Goal: Information Seeking & Learning: Learn about a topic

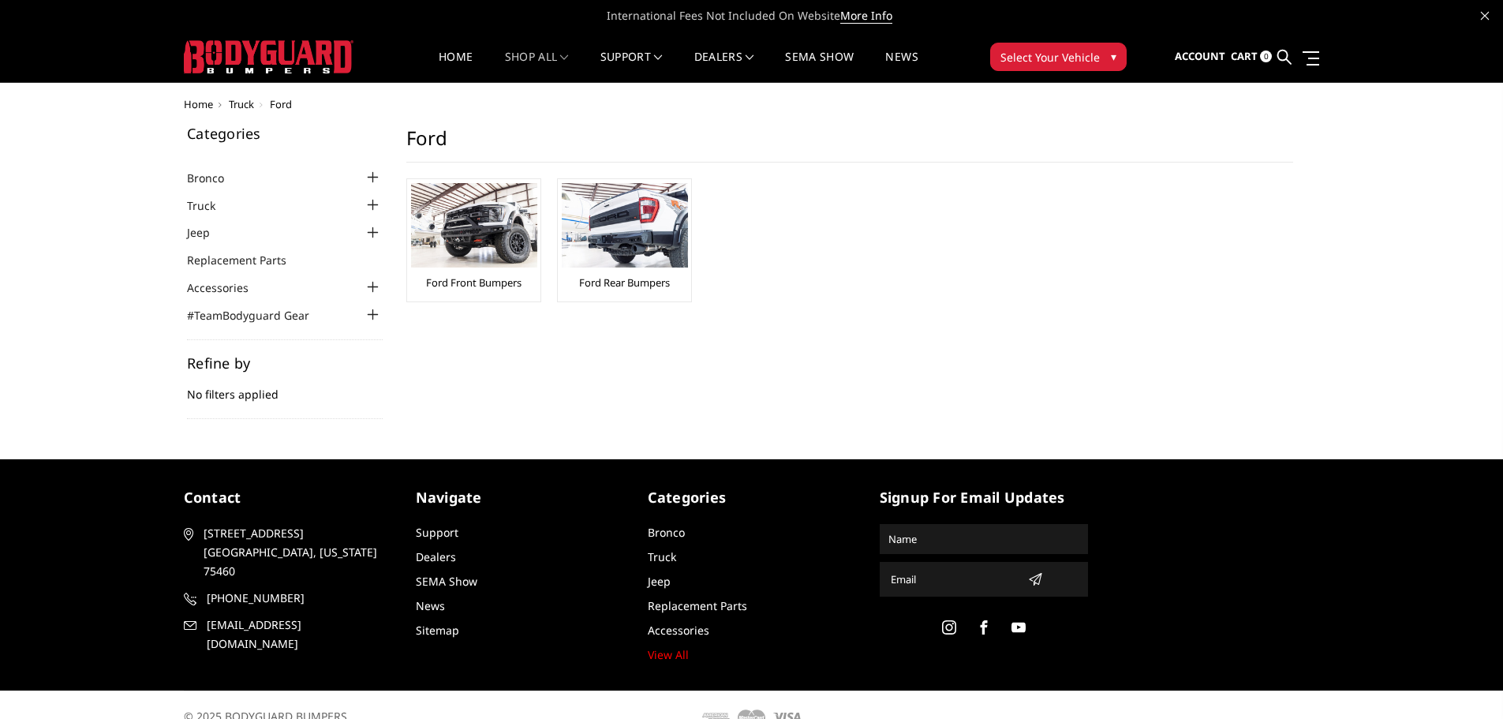
click at [367, 182] on div at bounding box center [373, 177] width 19 height 19
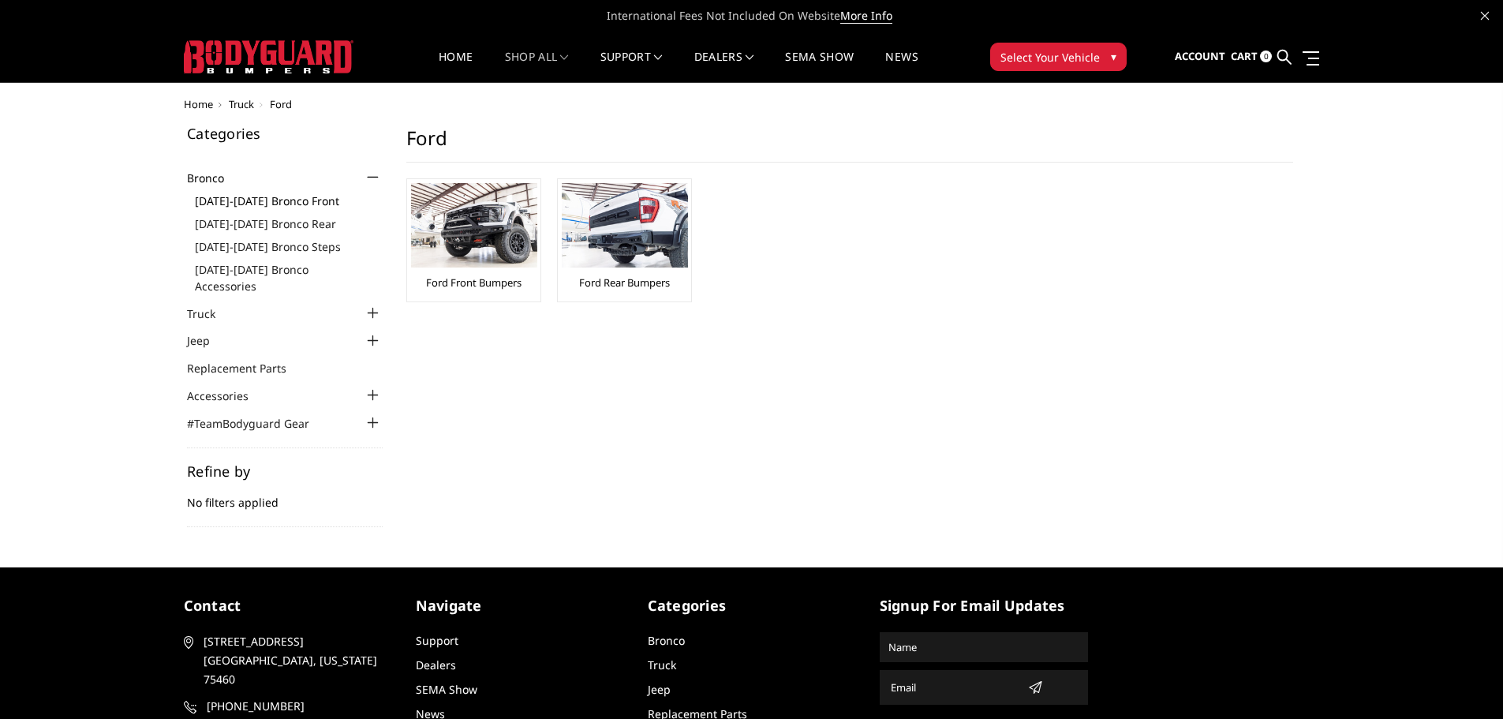
click at [306, 202] on link "[DATE]-[DATE] Bronco Front" at bounding box center [289, 201] width 188 height 17
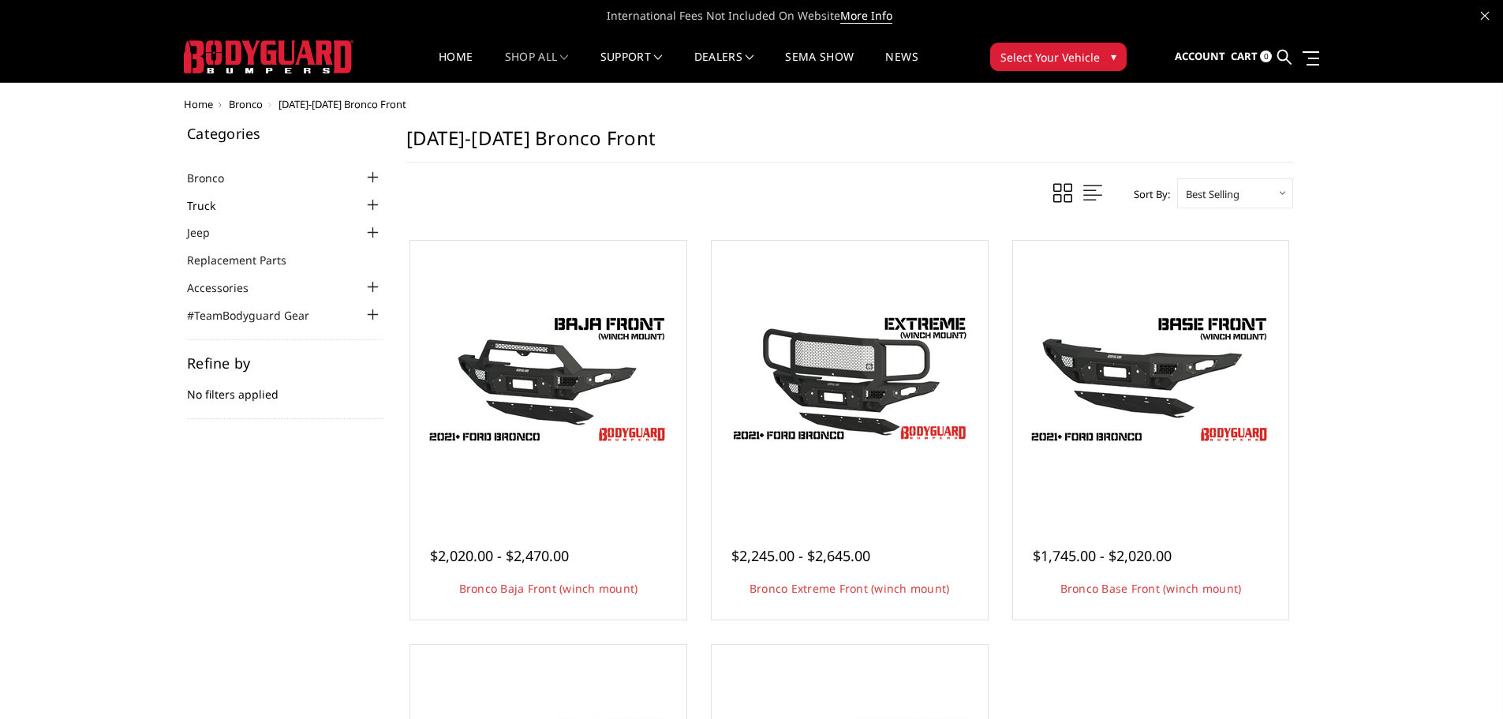
click at [202, 210] on link "Truck" at bounding box center [211, 205] width 48 height 17
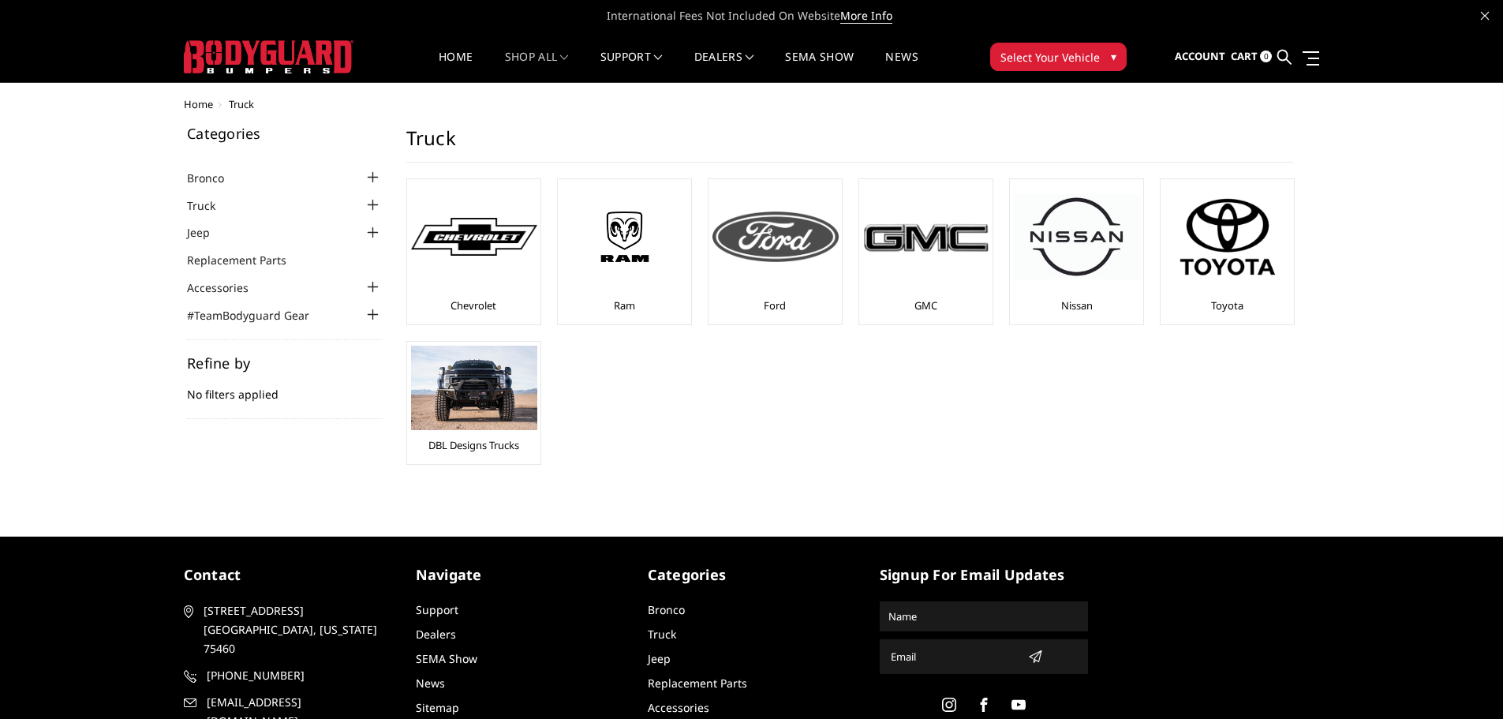
click at [759, 299] on div "Ford" at bounding box center [775, 251] width 125 height 137
click at [775, 244] on img at bounding box center [776, 237] width 126 height 51
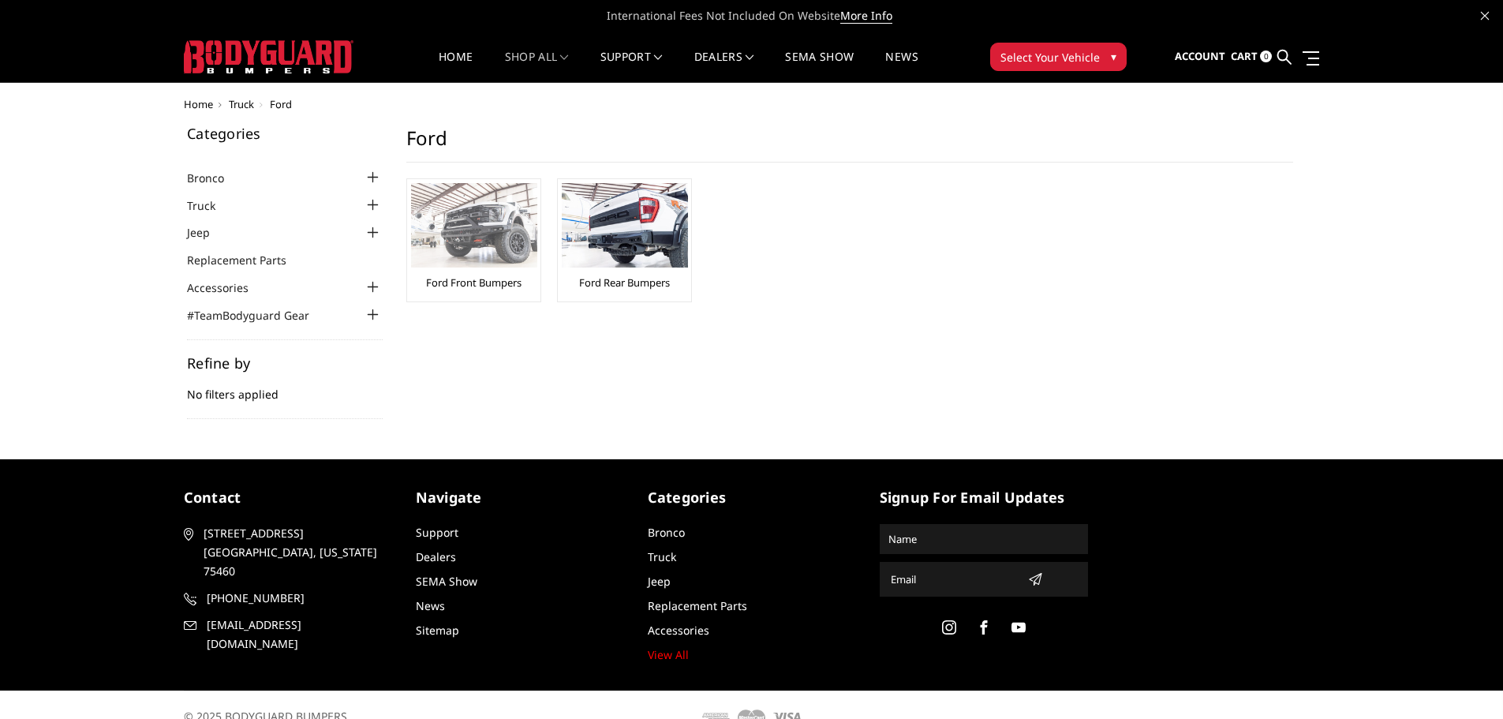
click at [444, 236] on img at bounding box center [474, 225] width 126 height 84
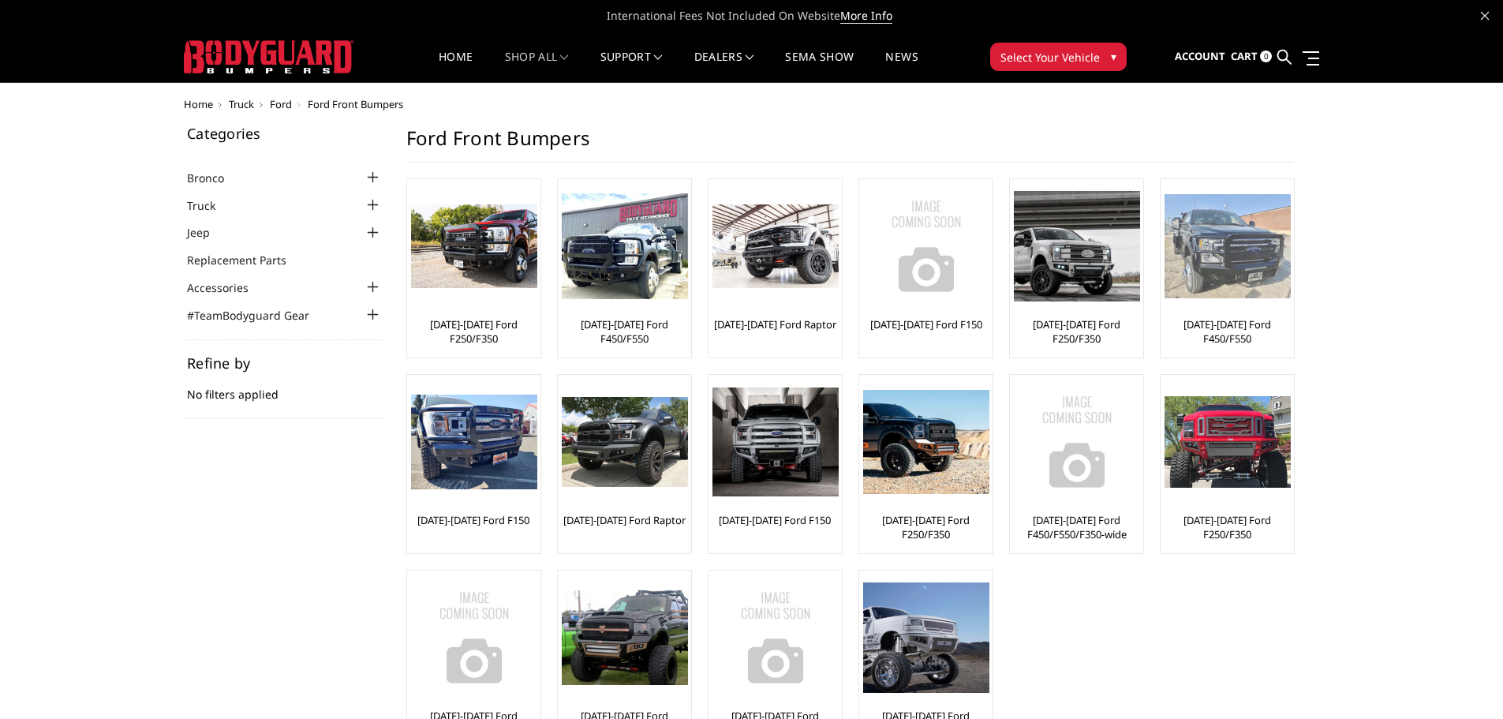
click at [1242, 324] on link "[DATE]-[DATE] Ford F450/F550" at bounding box center [1227, 331] width 125 height 28
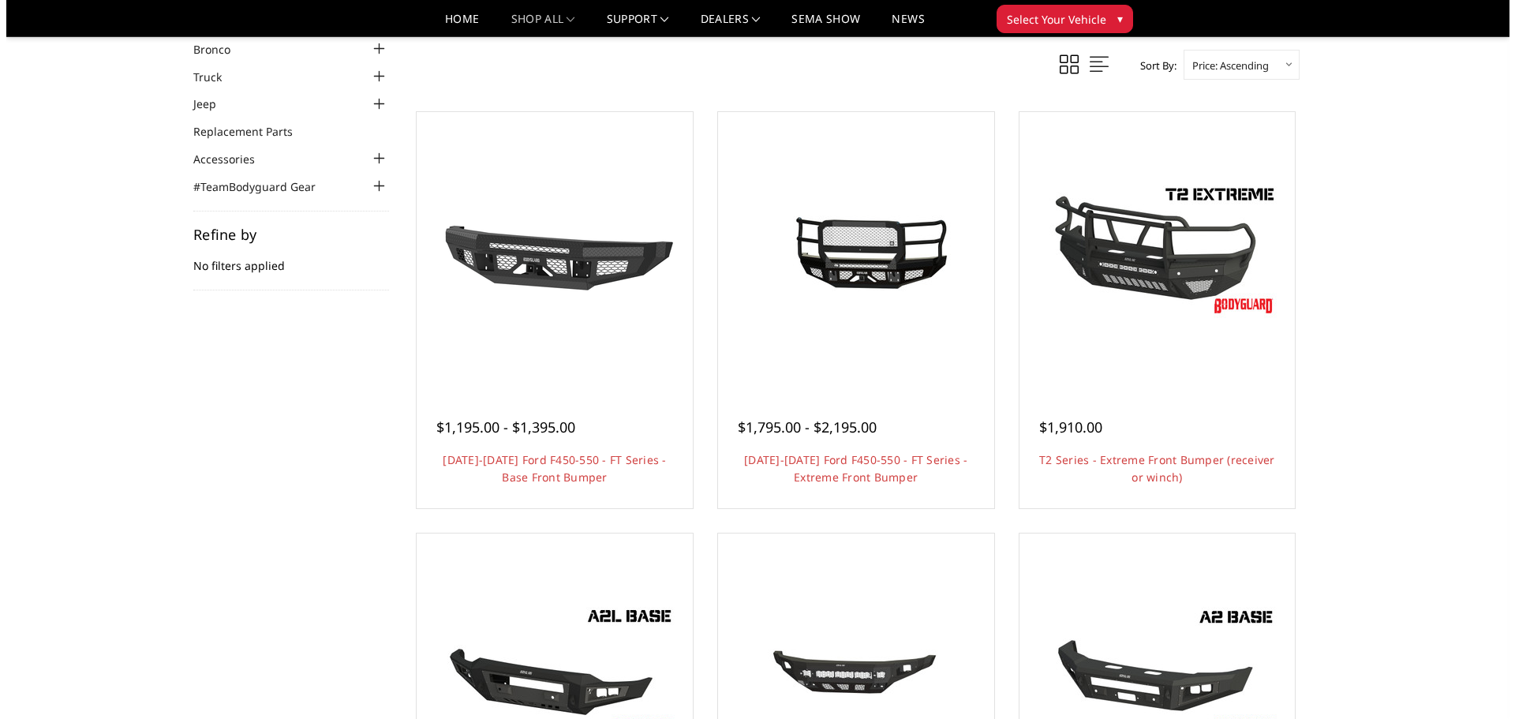
scroll to position [79, 0]
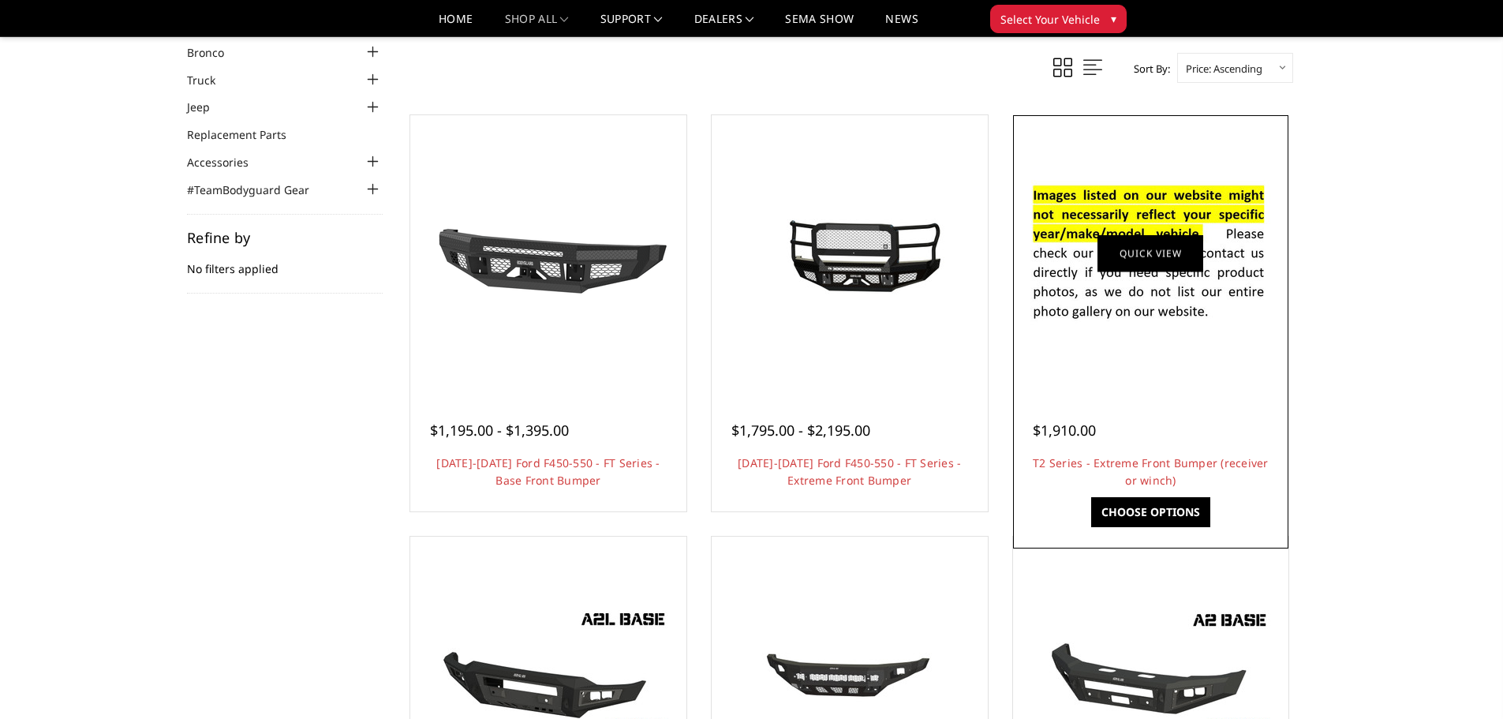
click at [1163, 257] on link "Quick view" at bounding box center [1151, 252] width 106 height 37
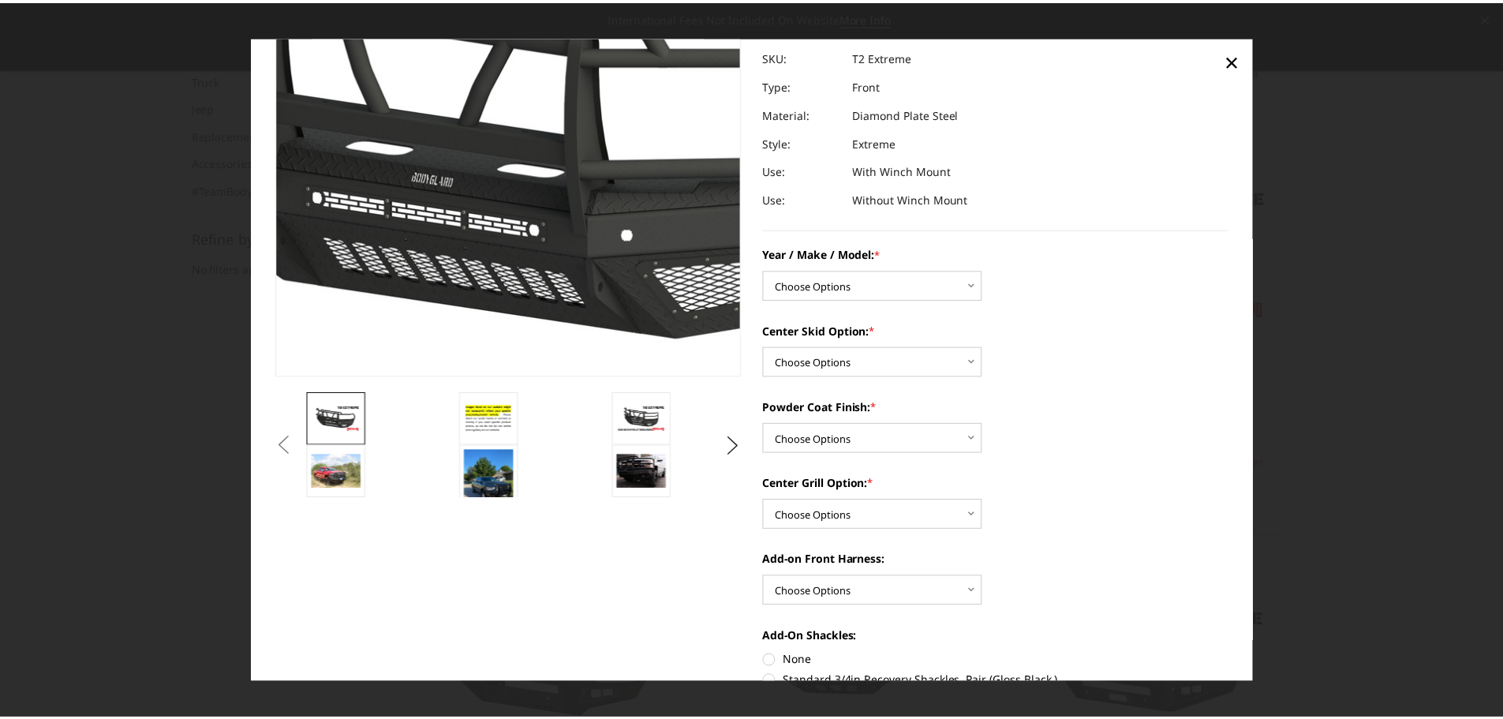
scroll to position [0, 0]
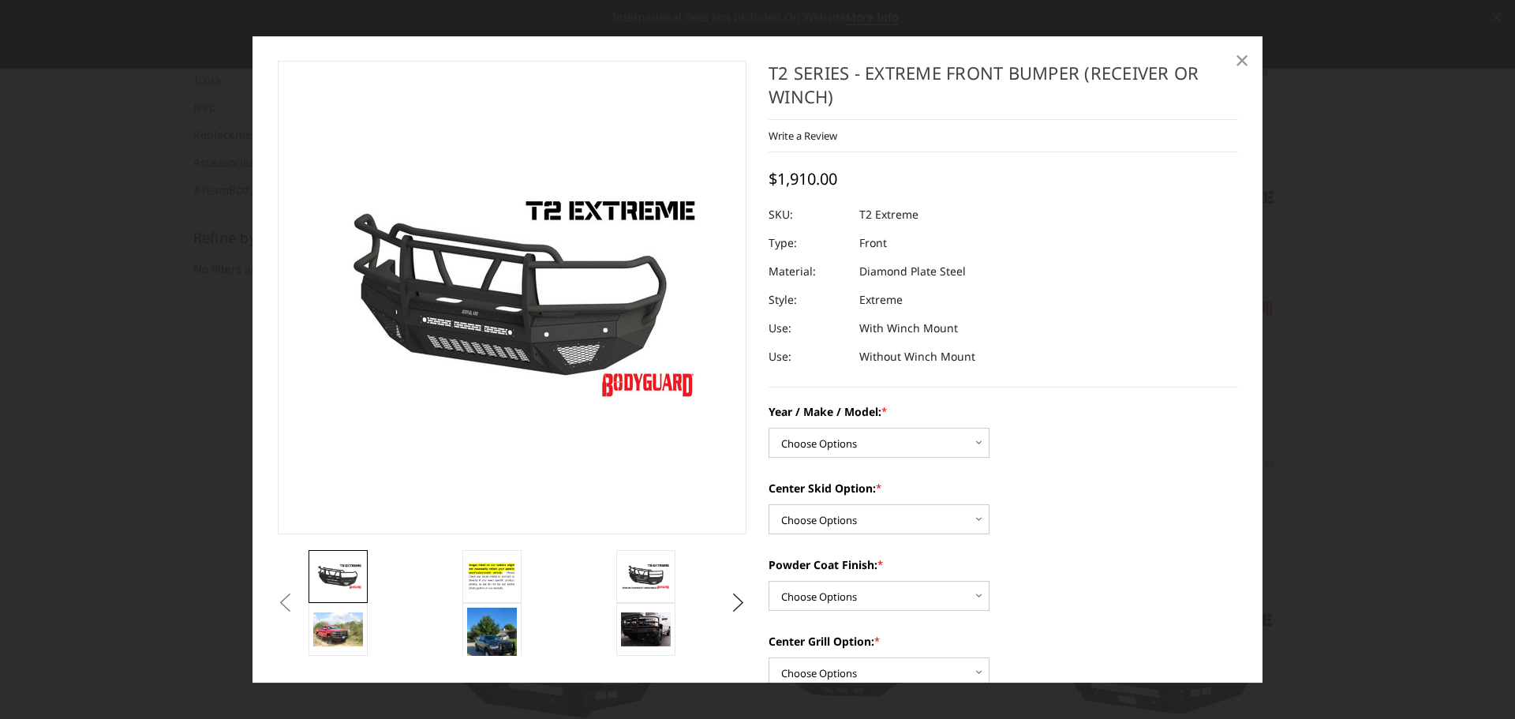
click at [1248, 56] on span "×" at bounding box center [1242, 60] width 14 height 34
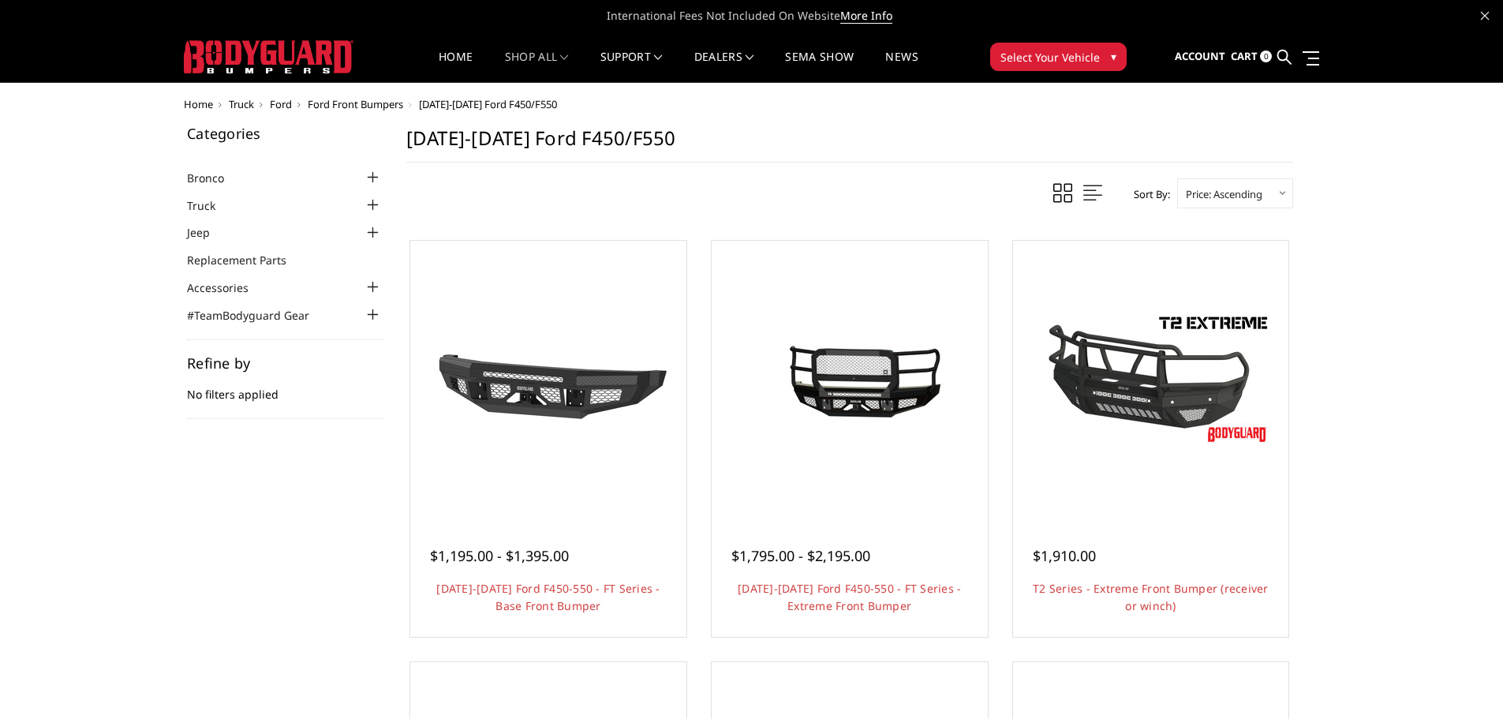
click at [373, 174] on div at bounding box center [373, 177] width 19 height 19
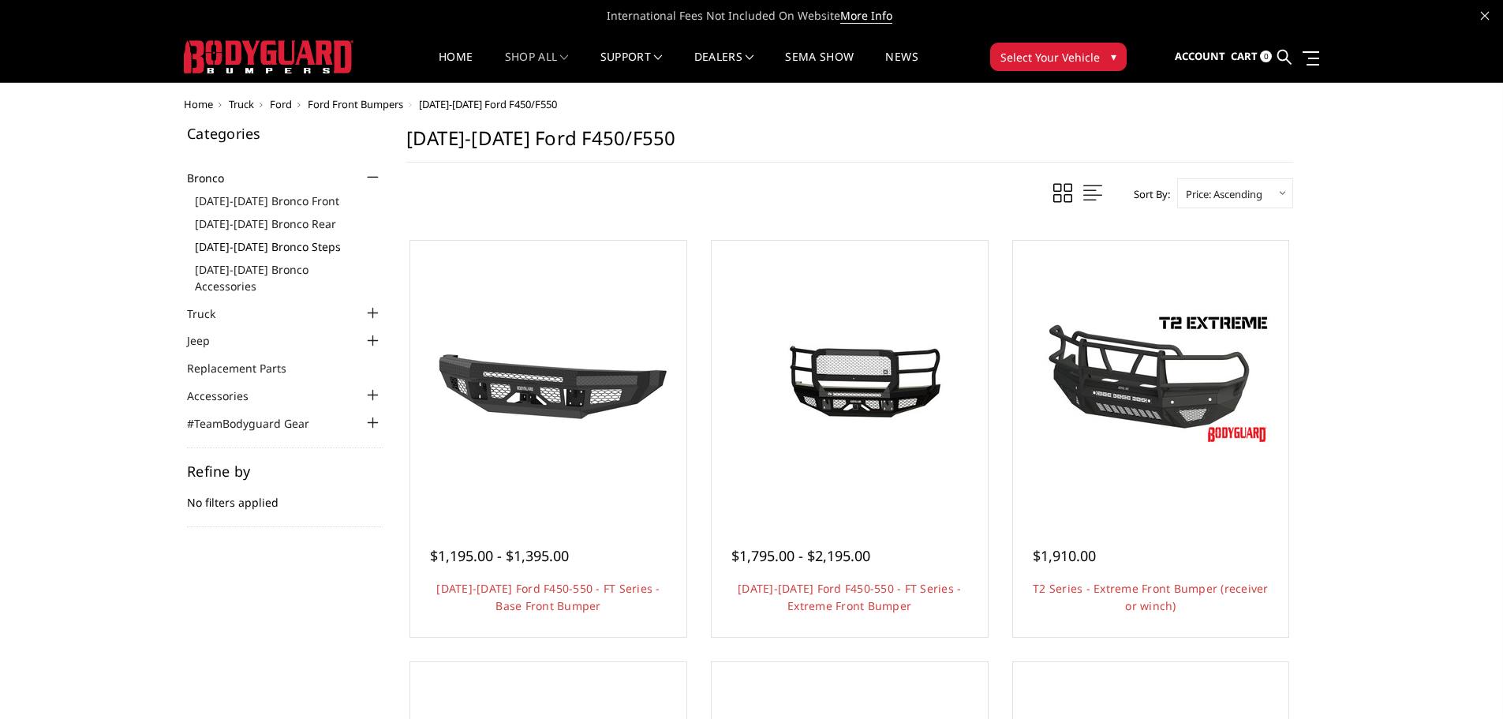
click at [299, 245] on link "[DATE]-[DATE] Bronco Steps" at bounding box center [289, 246] width 188 height 17
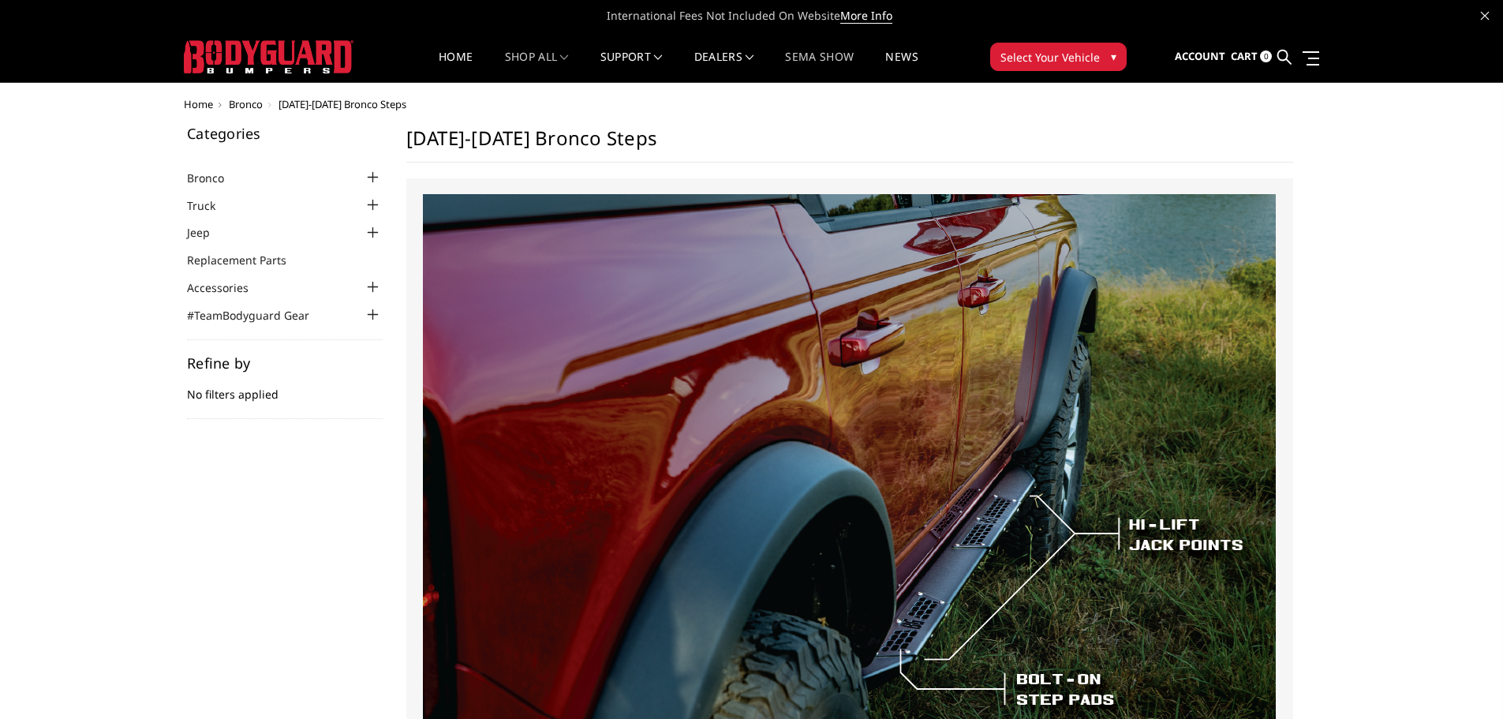
click at [799, 54] on link "SEMA Show" at bounding box center [819, 66] width 69 height 31
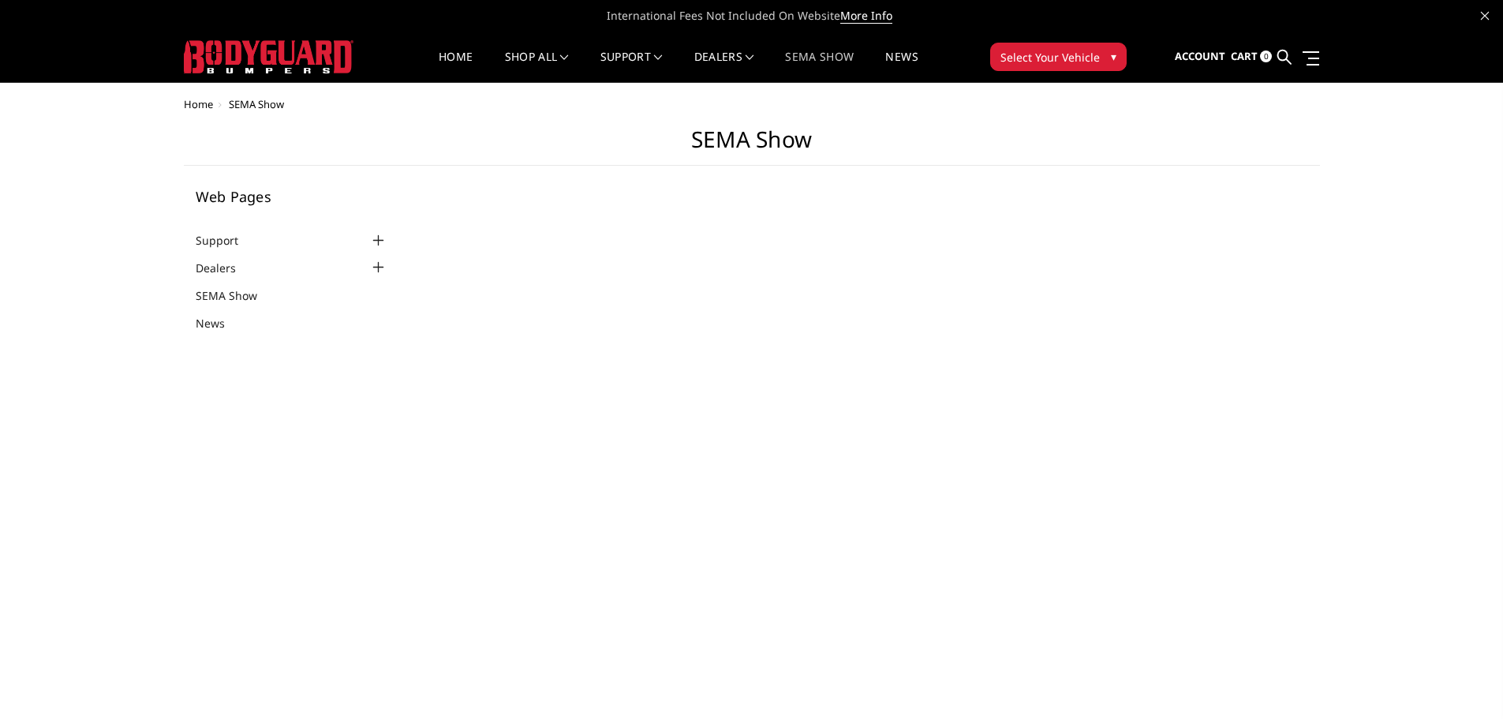
select select "US"
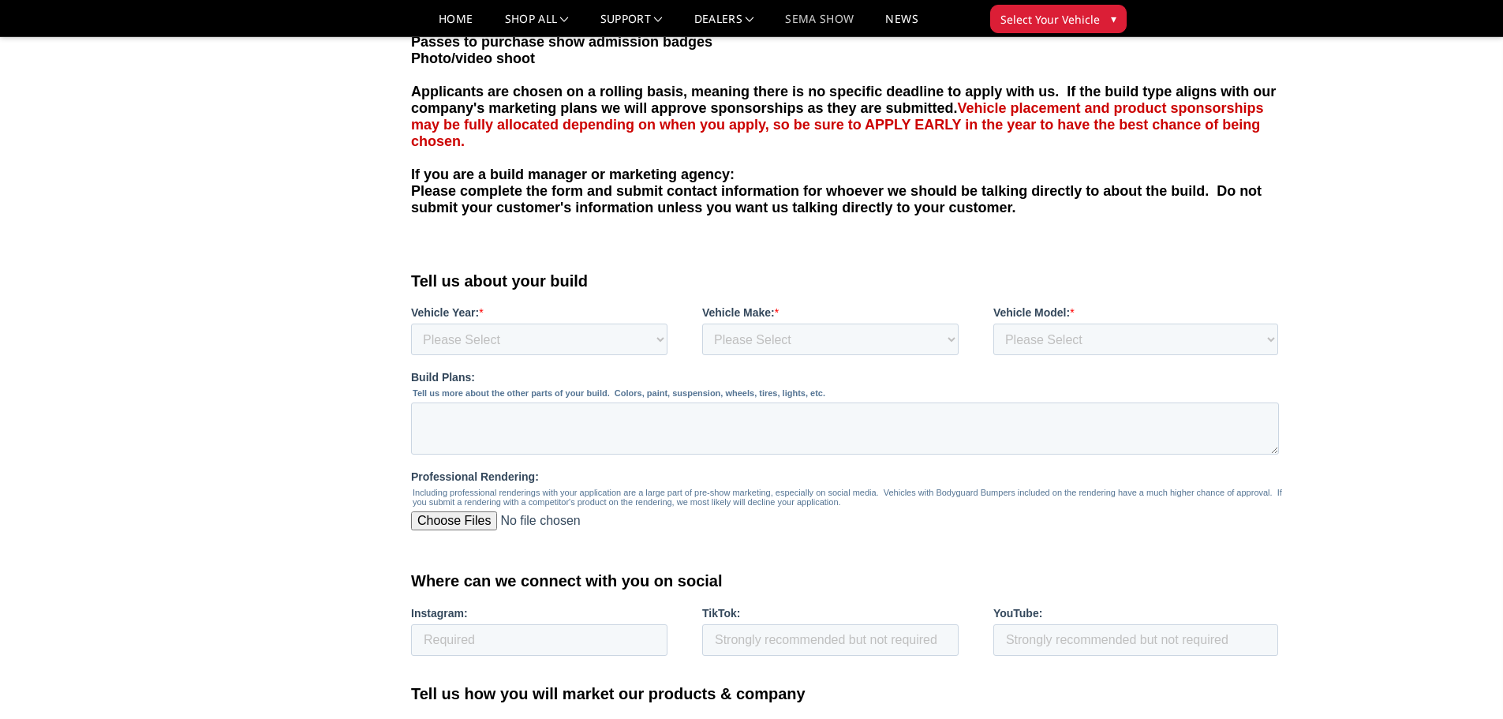
scroll to position [158, 0]
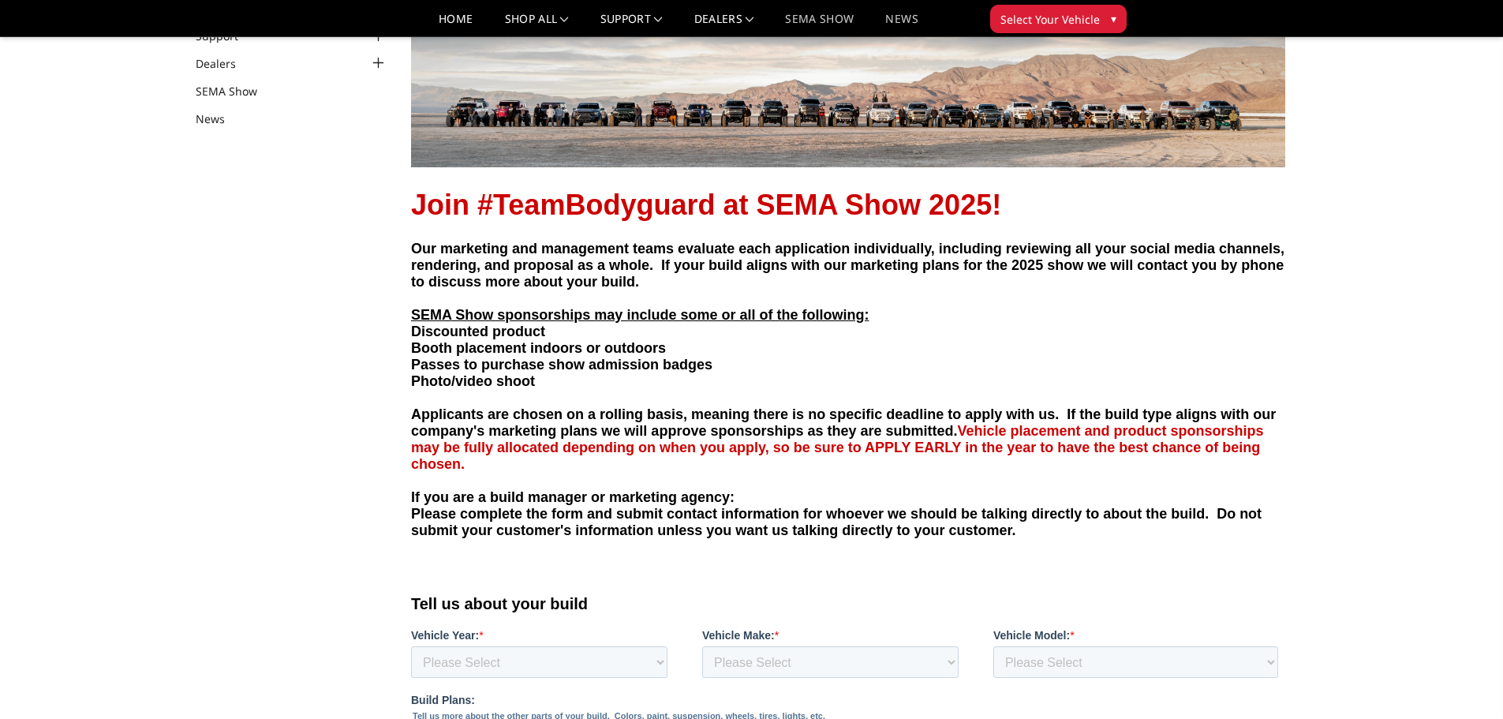
click at [911, 14] on link "News" at bounding box center [902, 24] width 32 height 23
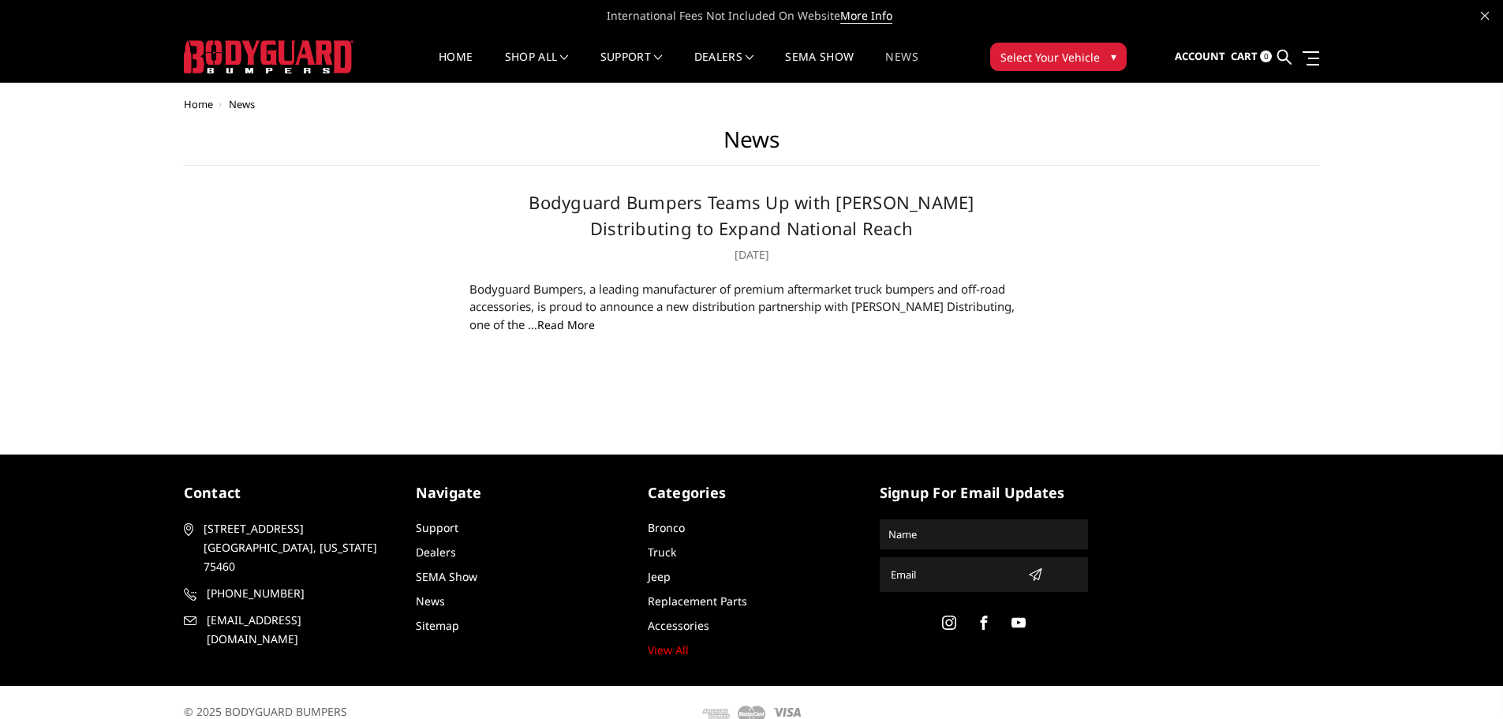
click at [1112, 54] on span "▾" at bounding box center [1114, 56] width 6 height 17
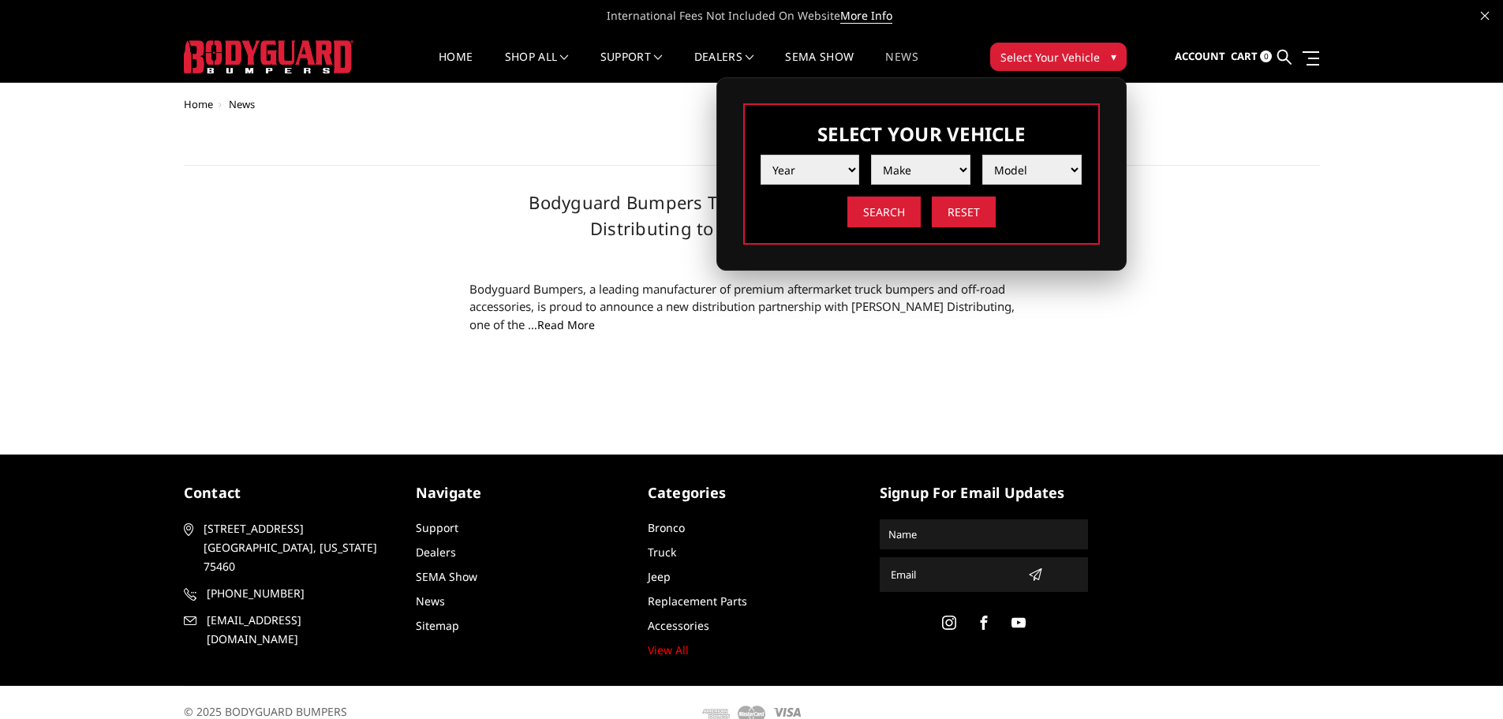
click at [1241, 209] on article "Bodyguard Bumpers Teams Up with [PERSON_NAME] Distributing to Expand National R…" at bounding box center [751, 261] width 1129 height 144
